Goal: Check status: Check status

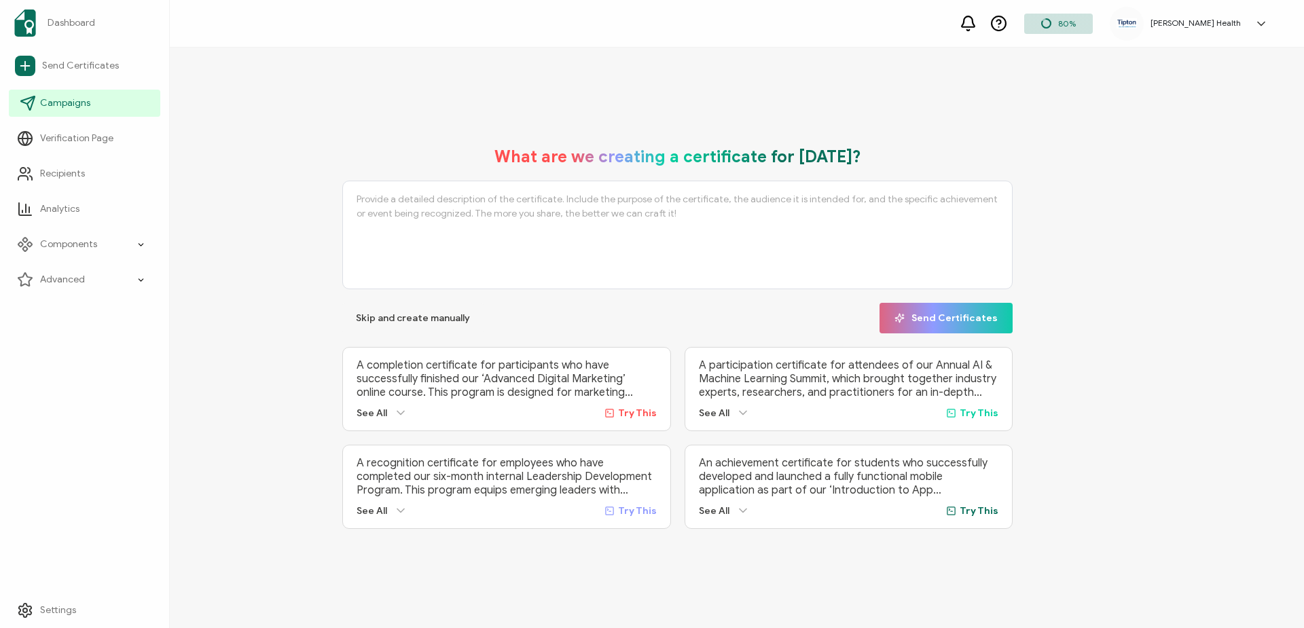
click at [55, 103] on span "Campaigns" at bounding box center [65, 103] width 50 height 14
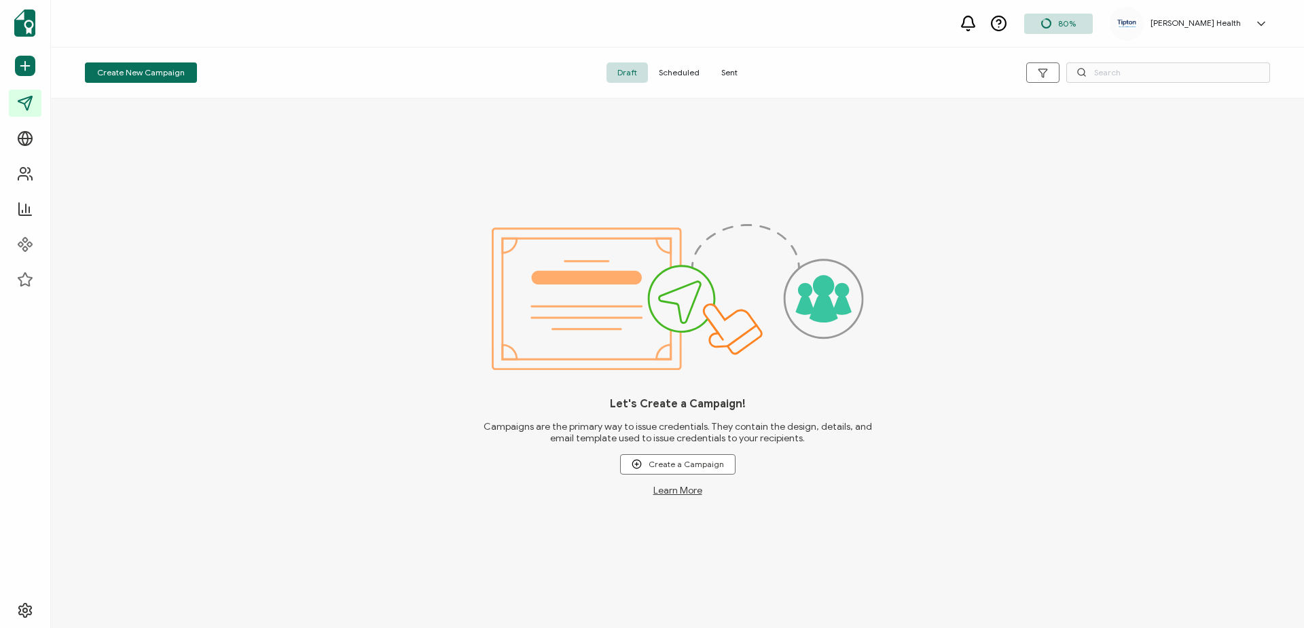
click at [729, 73] on span "Sent" at bounding box center [729, 72] width 38 height 20
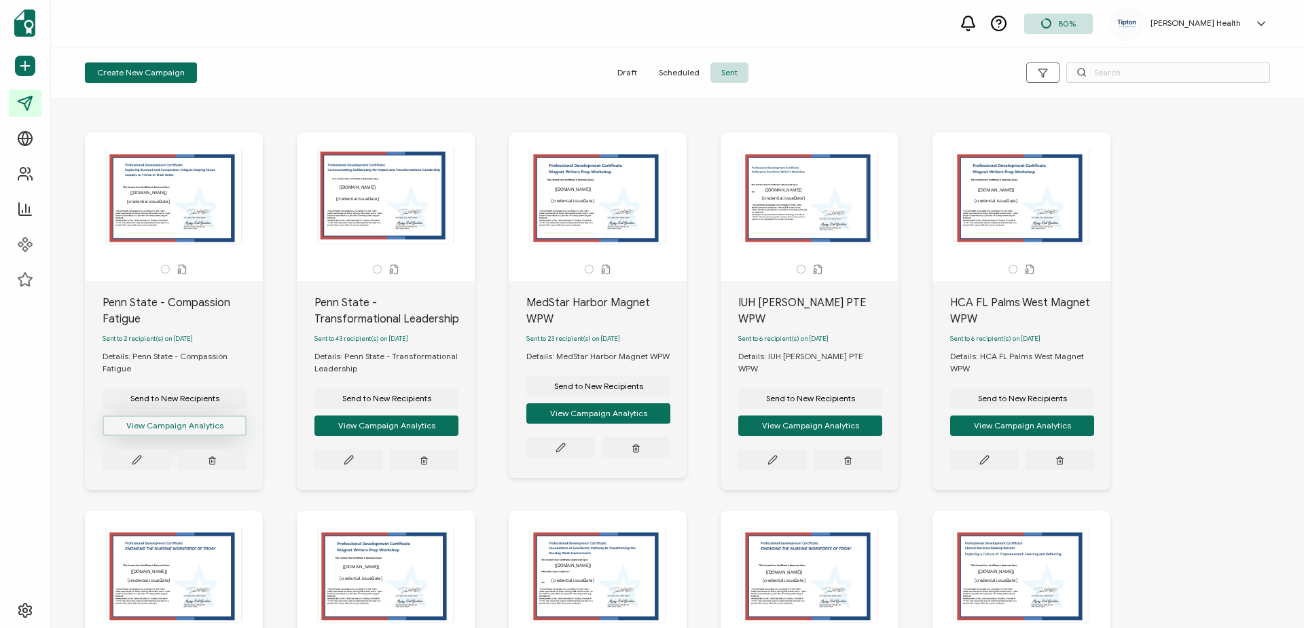
click at [195, 430] on button "View Campaign Analytics" at bounding box center [175, 426] width 144 height 20
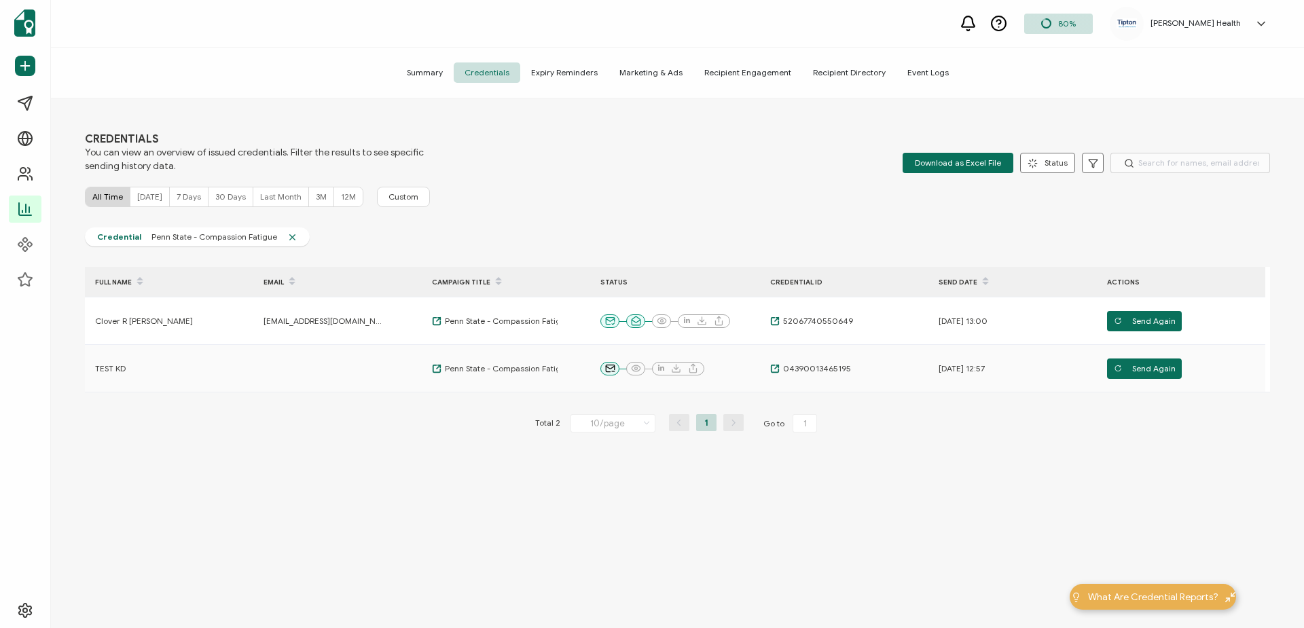
click at [1262, 24] on icon at bounding box center [1261, 23] width 7 height 3
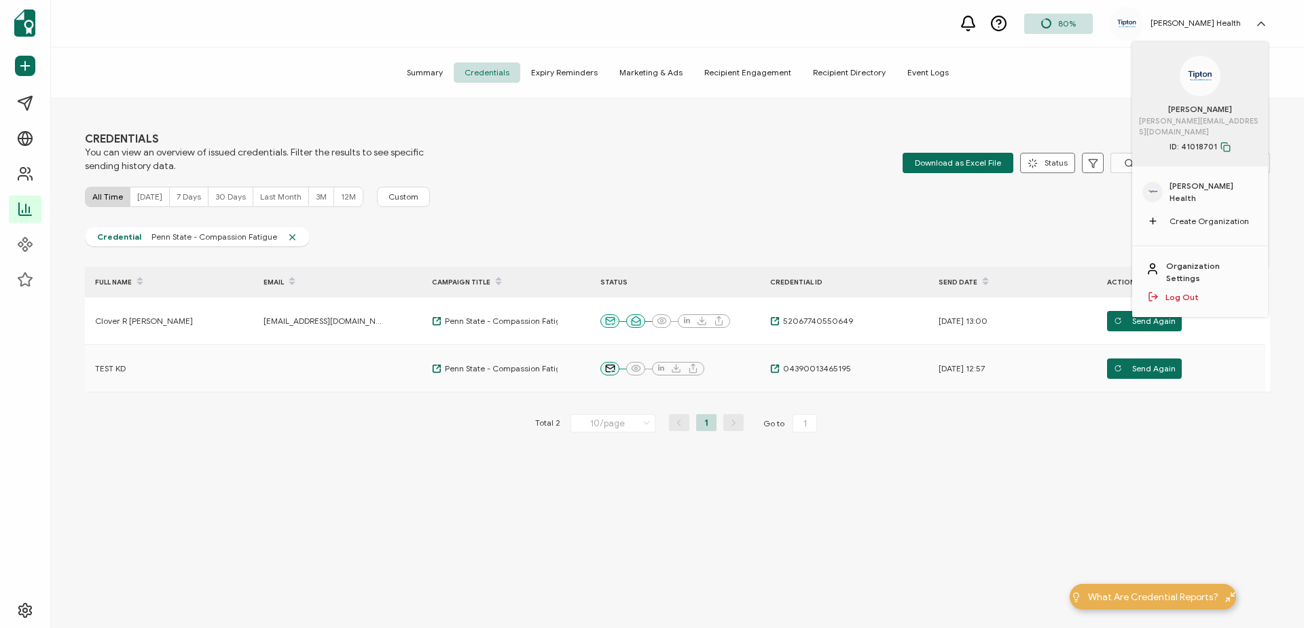
click at [1185, 291] on link "Log Out" at bounding box center [1182, 297] width 33 height 12
